Goal: Transaction & Acquisition: Download file/media

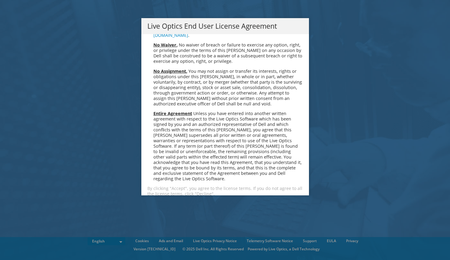
scroll to position [2281, 0]
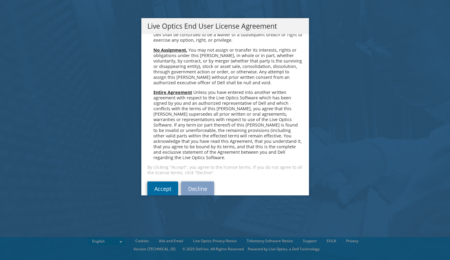
click at [162, 181] on link "Accept" at bounding box center [162, 188] width 31 height 14
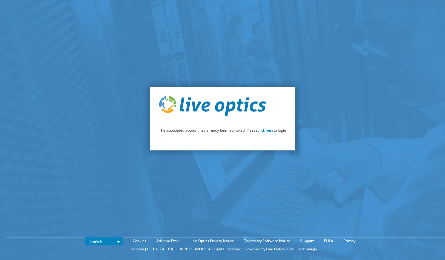
click at [265, 131] on link "click here" at bounding box center [266, 130] width 16 height 5
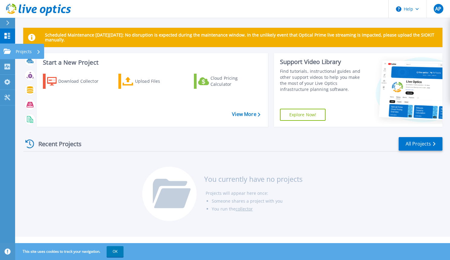
click at [19, 49] on p "Projects" at bounding box center [24, 52] width 16 height 16
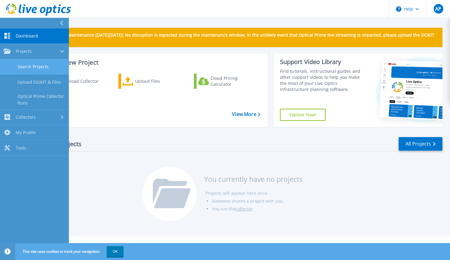
click at [51, 71] on link "Search Projects" at bounding box center [34, 66] width 69 height 15
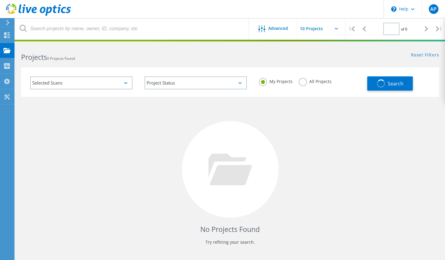
type input "1"
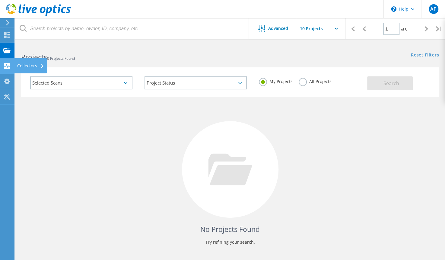
click at [6, 66] on use at bounding box center [7, 66] width 6 height 6
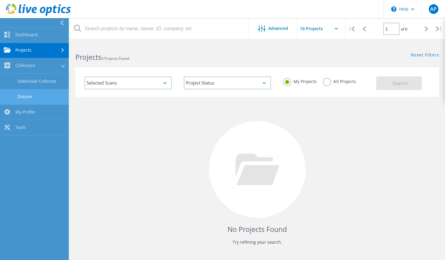
click at [37, 93] on link "Dossier" at bounding box center [34, 96] width 69 height 15
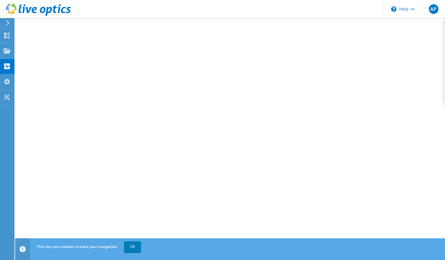
click at [17, 8] on icon at bounding box center [38, 10] width 65 height 12
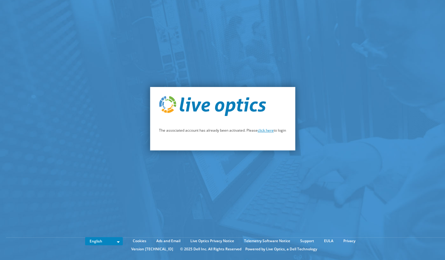
click at [266, 131] on link "click here" at bounding box center [266, 130] width 16 height 5
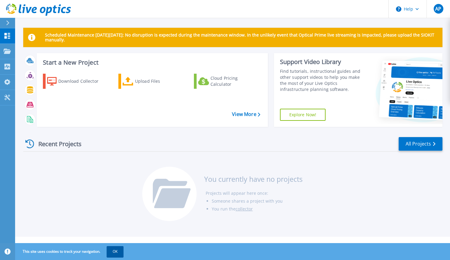
click at [116, 255] on button "OK" at bounding box center [114, 251] width 17 height 11
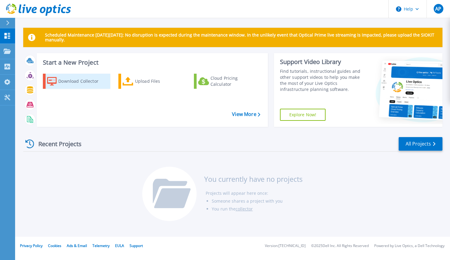
click at [82, 84] on div "Download Collector" at bounding box center [82, 81] width 48 height 12
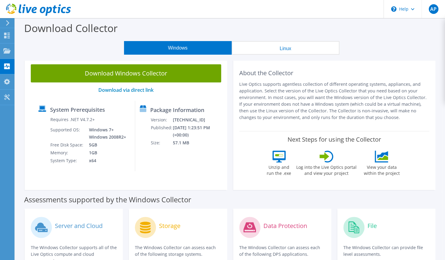
click at [229, 163] on div "Download Windows Collector Download via direct link System Prerequisites Requir…" at bounding box center [126, 124] width 208 height 132
